Goal: Information Seeking & Learning: Learn about a topic

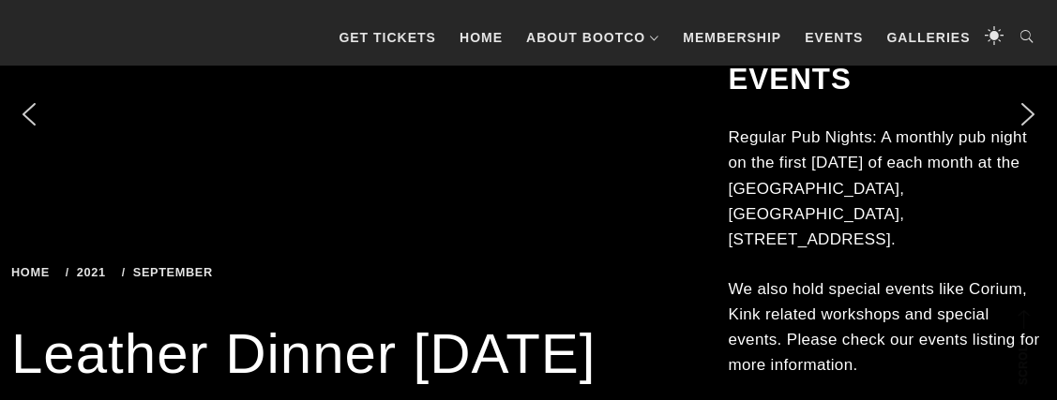
scroll to position [10221, 0]
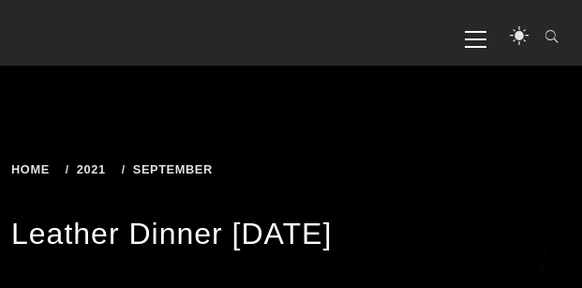
scroll to position [10221, 0]
